Goal: Find specific page/section: Find specific page/section

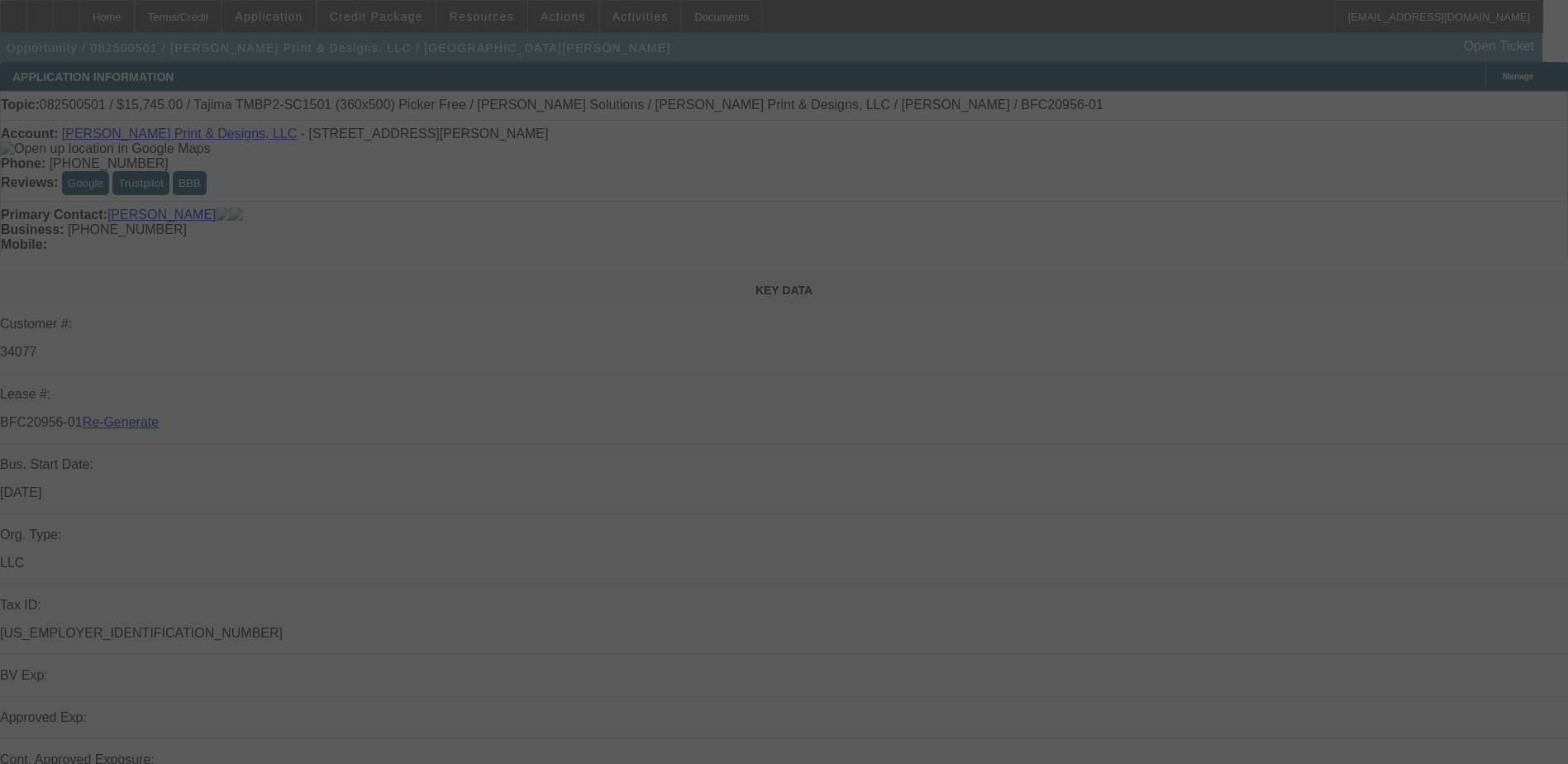
select select "3"
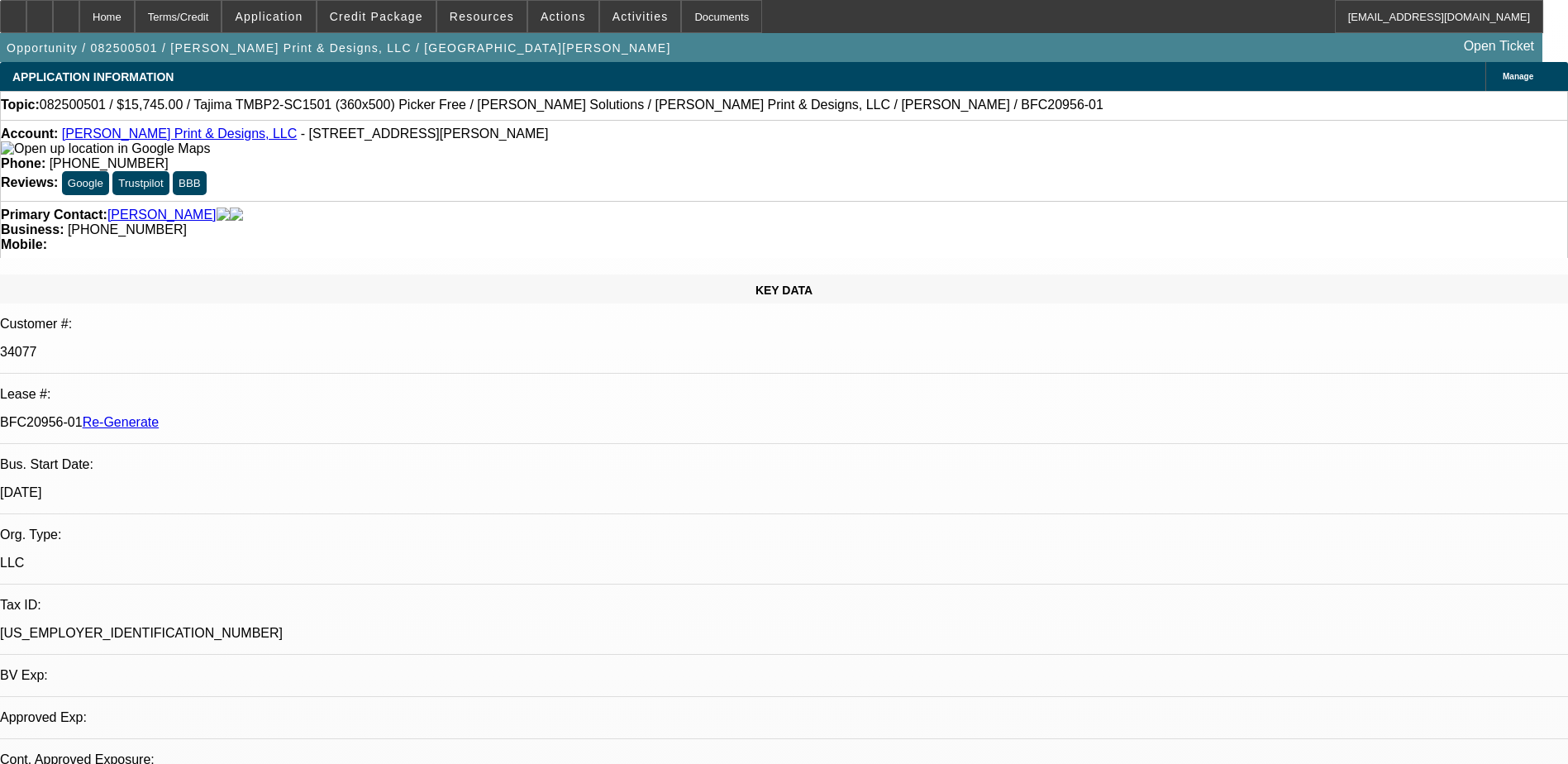
select select "0"
select select "2"
select select "0"
select select "1"
select select "2"
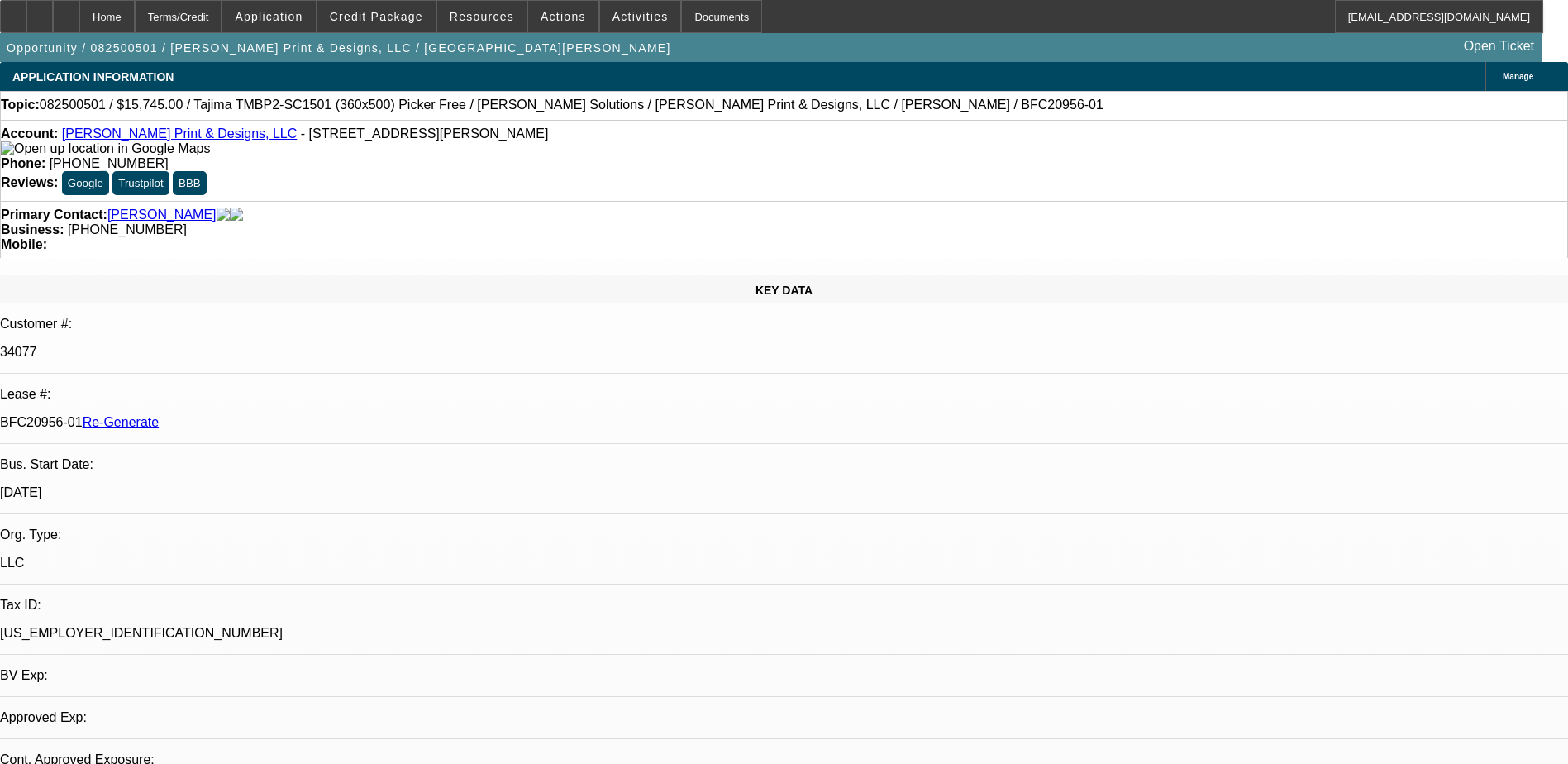
select select "6"
click at [378, 17] on span "Credit Package" at bounding box center [377, 16] width 94 height 13
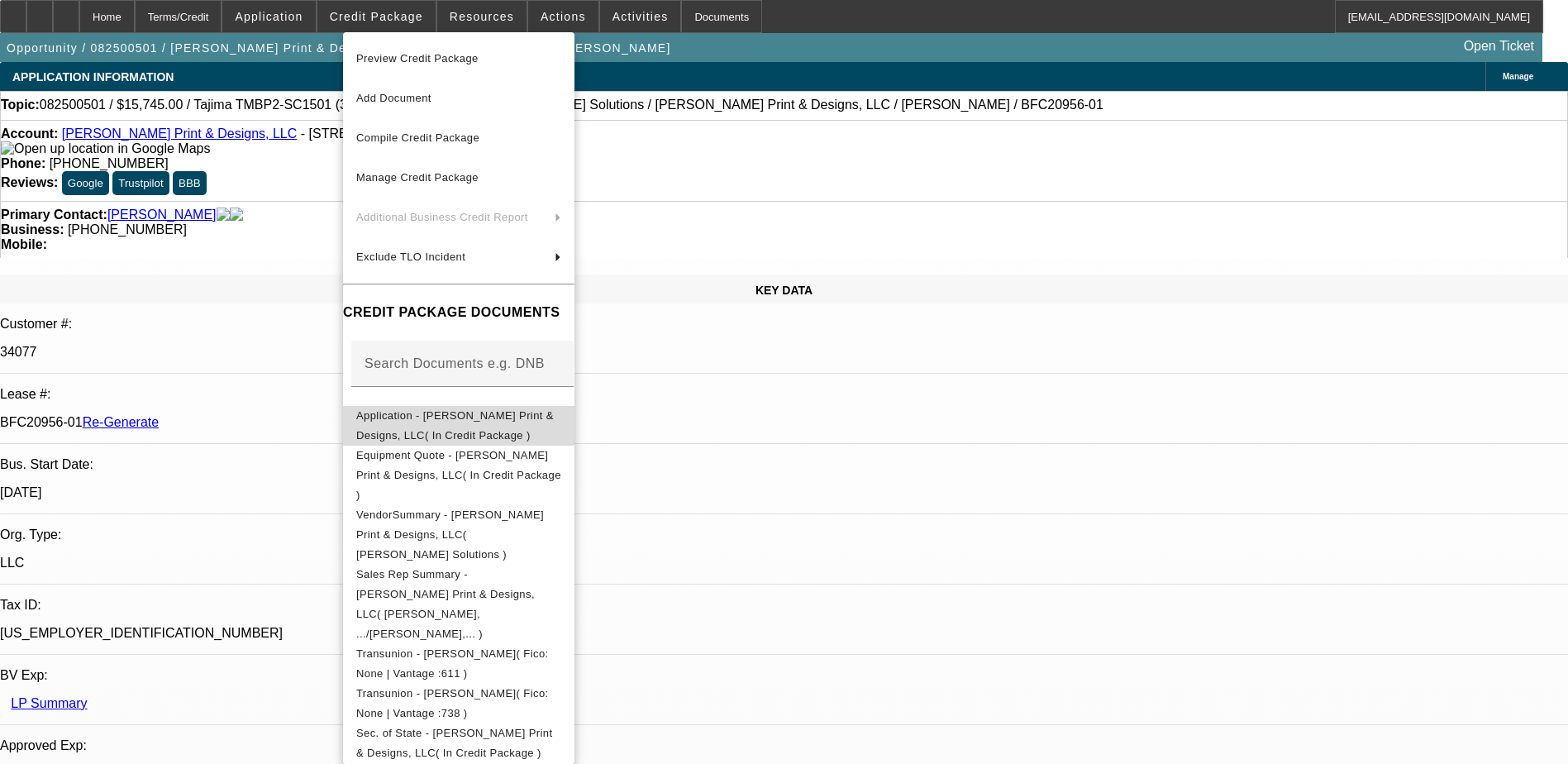
click at [486, 425] on span "Application - [PERSON_NAME] Print & Designs, LLC( In Credit Package )" at bounding box center [455, 425] width 197 height 32
